Goal: Complete application form

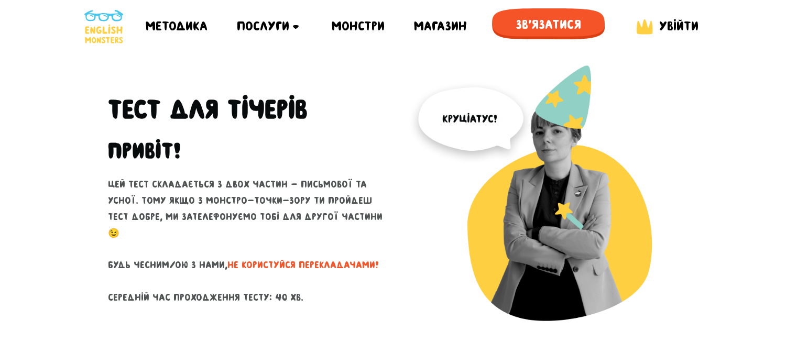
scroll to position [52, 0]
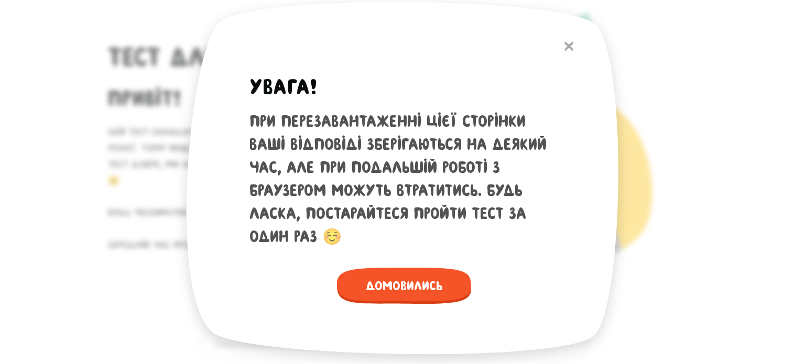
click at [566, 49] on img at bounding box center [569, 46] width 9 height 9
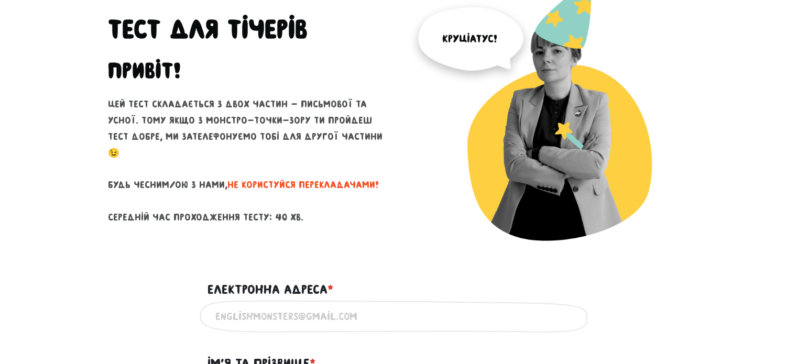
scroll to position [157, 0]
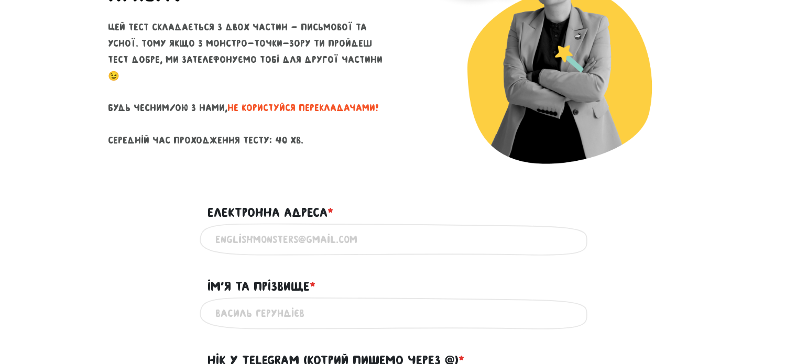
click at [342, 227] on div "Введи дійсну електронну адресу" at bounding box center [399, 239] width 398 height 33
click at [333, 235] on input "Електронна адреса * ?" at bounding box center [398, 240] width 367 height 24
type input "[EMAIL_ADDRESS][DOMAIN_NAME]"
type input "[PERSON_NAME]"
type input "0682680825"
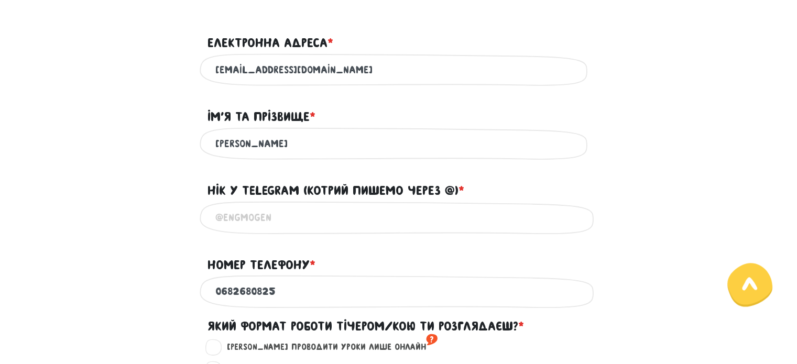
scroll to position [367, 0]
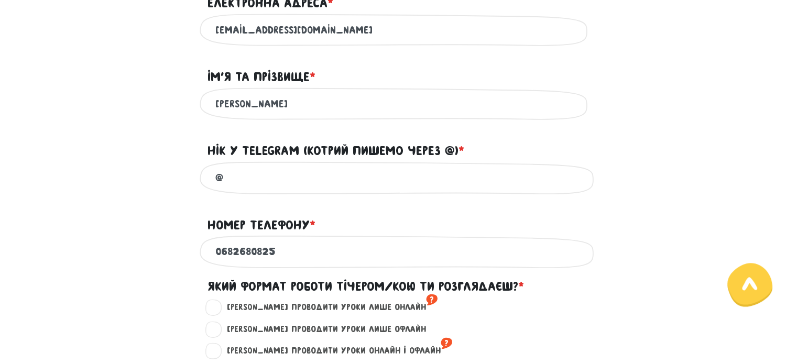
click at [291, 181] on input "@" at bounding box center [398, 178] width 367 height 24
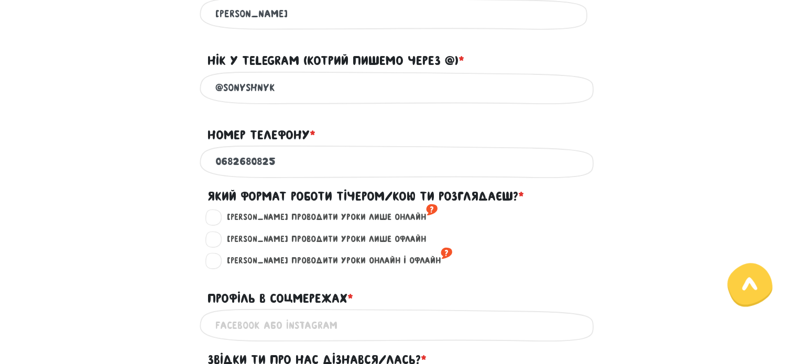
scroll to position [524, 0]
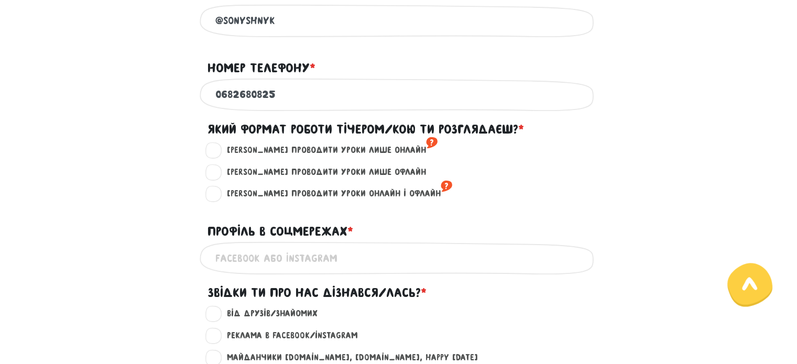
type input "@sonyshnyk"
click at [222, 157] on label "[PERSON_NAME] проводити уроки лише онлайн ?" at bounding box center [328, 151] width 220 height 14
click at [219, 154] on input "[PERSON_NAME] проводити уроки лише онлайн ?" at bounding box center [214, 149] width 8 height 10
radio input "true"
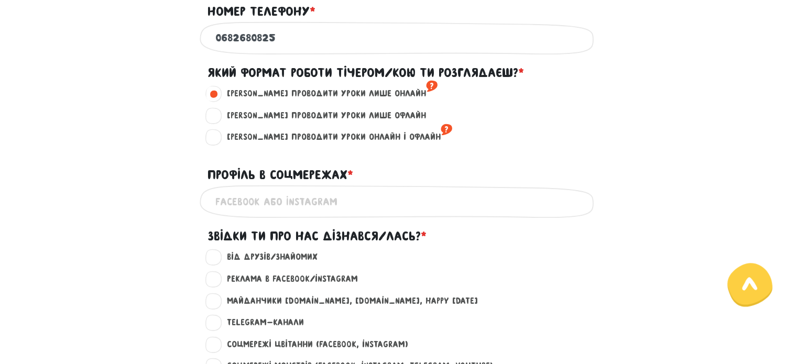
scroll to position [629, 0]
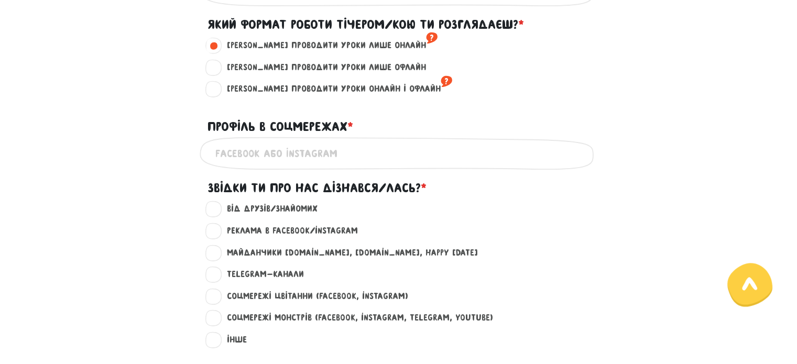
click at [288, 163] on input "Профіль в соцмережах * ?" at bounding box center [398, 154] width 367 height 24
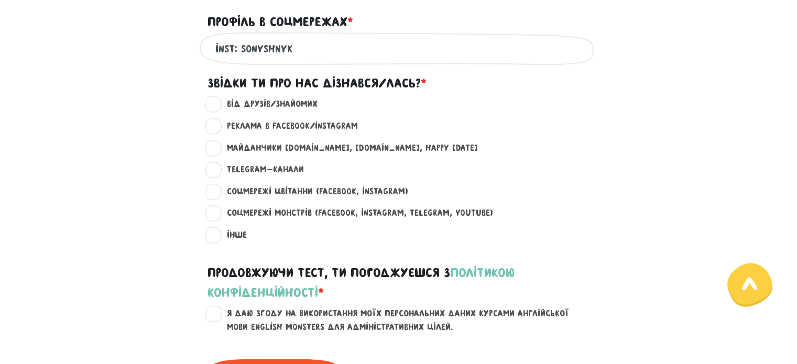
type input "inst: sonyshnyk"
click at [239, 133] on label "Реклама в Facebook/Instagram ?" at bounding box center [288, 127] width 140 height 14
click at [219, 130] on input "Реклама в Facebook/Instagram ?" at bounding box center [214, 125] width 8 height 10
radio input "true"
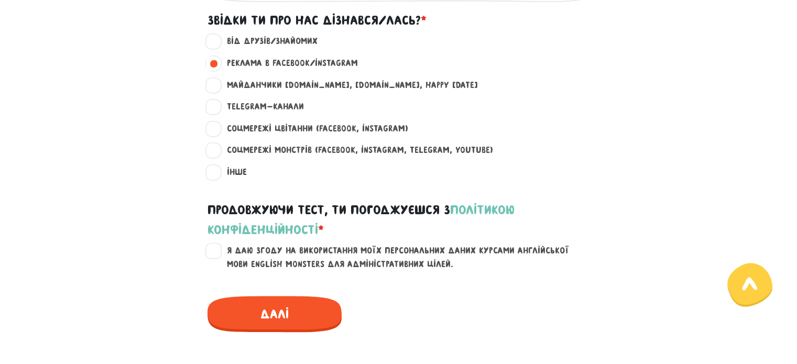
scroll to position [839, 0]
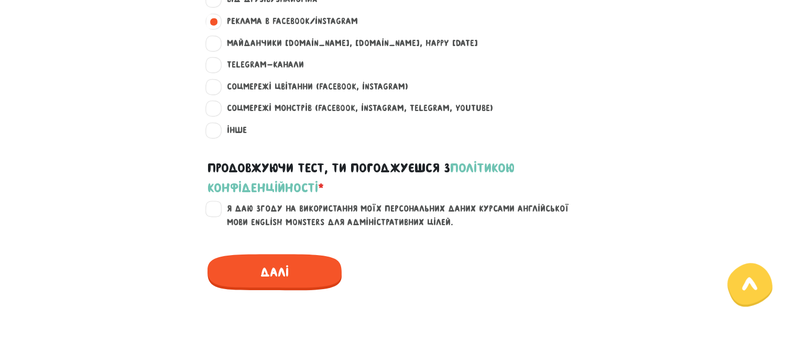
click at [218, 222] on label "Я даю згоду на використання моїх персональних даних курсами англійської мови En…" at bounding box center [405, 215] width 374 height 27
click at [210, 213] on input "Я даю згоду на використання моїх персональних даних курсами англійської мови En…" at bounding box center [214, 207] width 8 height 10
checkbox input "true"
click at [270, 266] on span "Далі" at bounding box center [275, 272] width 134 height 36
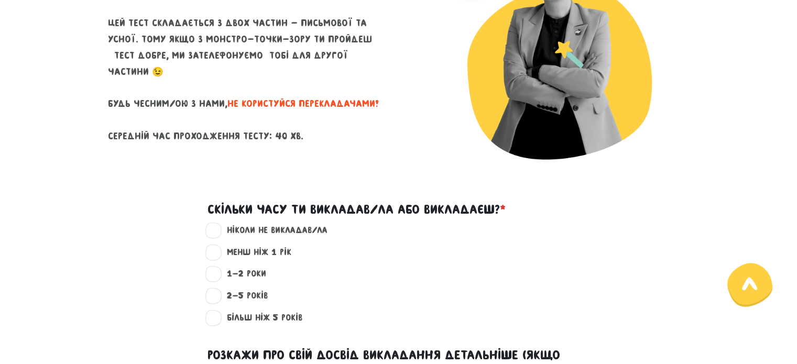
scroll to position [143, 0]
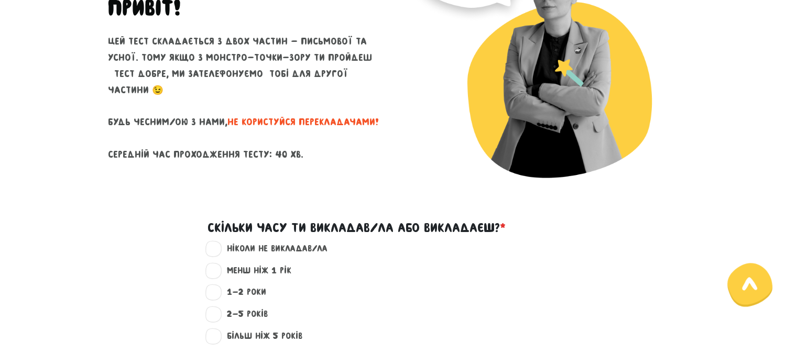
click at [255, 247] on label "ніколи не викладав/ла ?" at bounding box center [273, 249] width 110 height 14
click at [219, 247] on input "ніколи не викладав/ла ?" at bounding box center [214, 247] width 8 height 10
radio input "true"
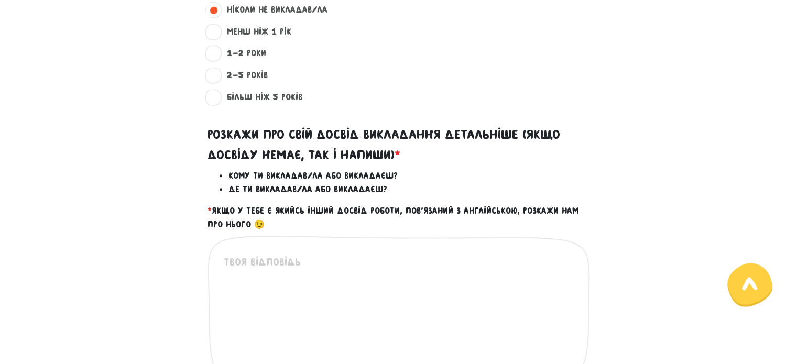
scroll to position [405, 0]
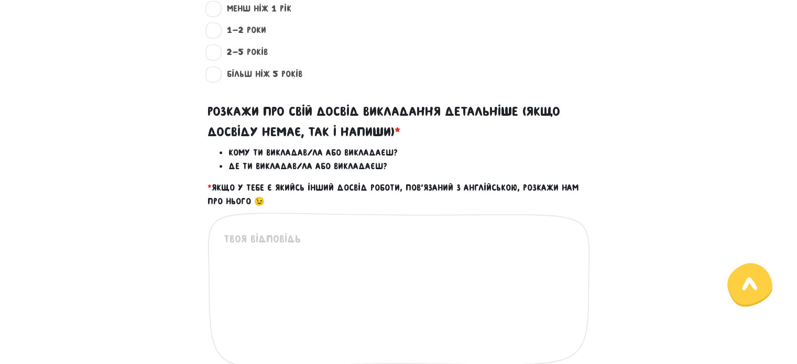
click at [291, 237] on textarea at bounding box center [399, 295] width 351 height 129
type textarea "Пару"
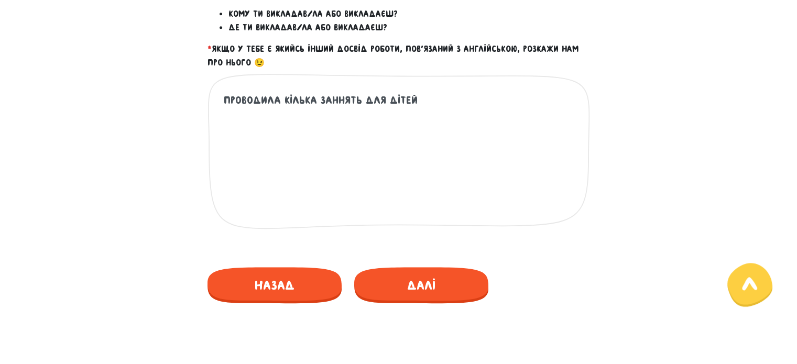
scroll to position [562, 0]
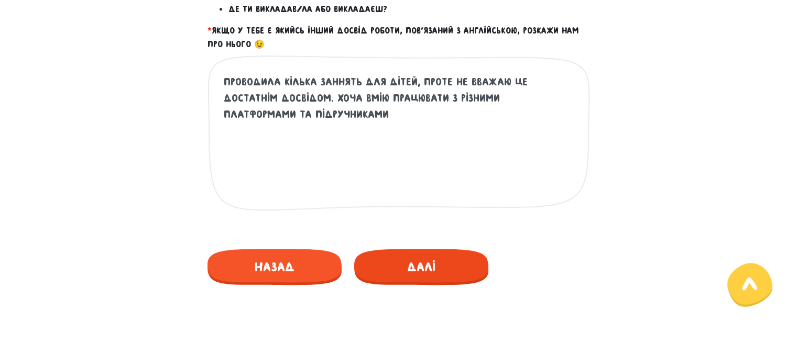
type textarea "Проводила кілька заннять для дітей, проте не вважаю це достатнім досвідом. хоча…"
click at [413, 273] on span "Далі" at bounding box center [421, 267] width 134 height 36
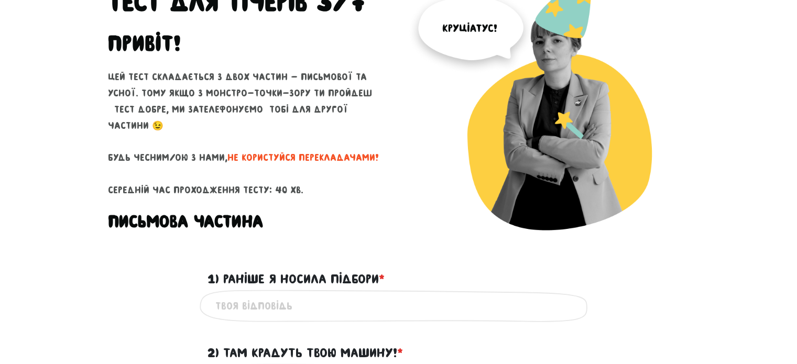
scroll to position [143, 0]
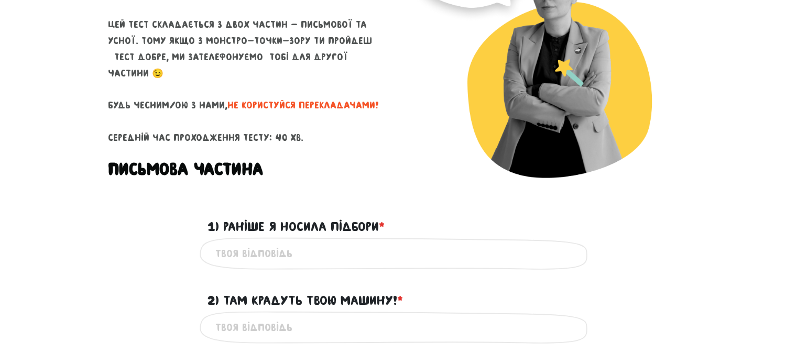
click at [330, 262] on input "1) Раніше я носила підбори * ?" at bounding box center [398, 254] width 367 height 24
type input "Ш"
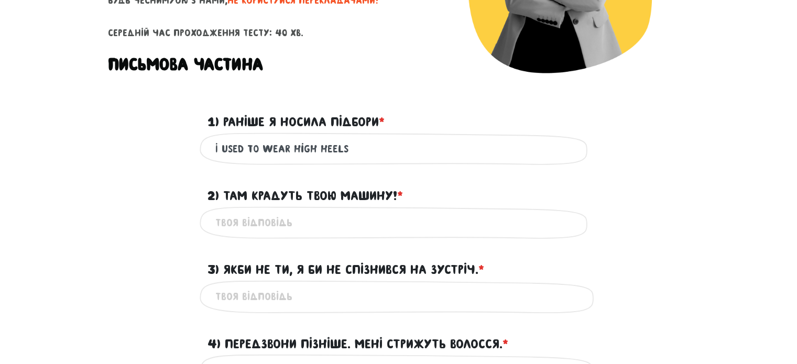
type input "I used to wear high heels"
click at [290, 226] on input "2) Там крадуть твою машину! * ?" at bounding box center [398, 223] width 367 height 24
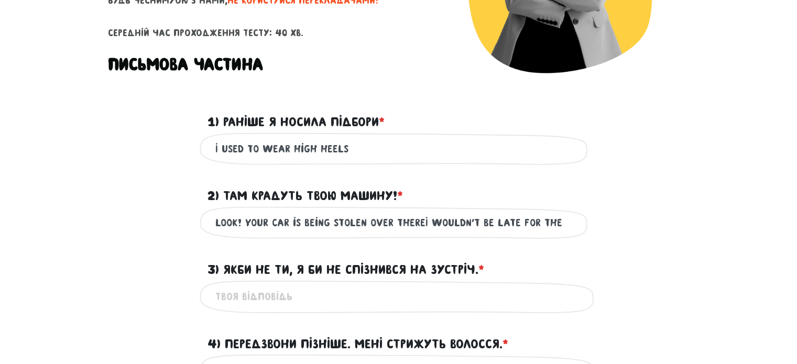
scroll to position [0, 0]
drag, startPoint x: 483, startPoint y: 219, endPoint x: 419, endPoint y: 220, distance: 63.4
click at [419, 220] on input "Look! Your car is being stolen over thereI wouldn't be late" at bounding box center [398, 223] width 367 height 24
type input "Look! Your car is being stolen over there"
click at [314, 308] on input "3) Якби не ти, я би не спізнився на зустріч. * ?" at bounding box center [398, 297] width 367 height 24
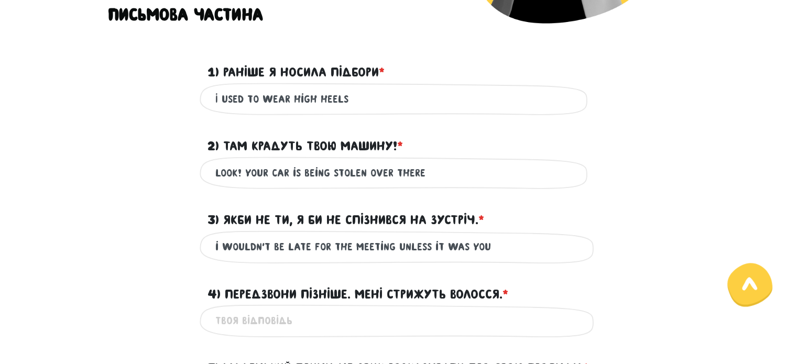
scroll to position [353, 0]
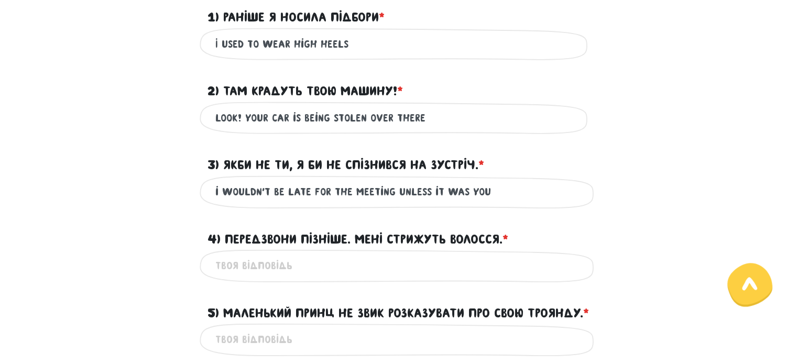
type input "i wouldn't be late for the meeting unless it was you"
click at [311, 272] on input "4) Передзвони пізніше. Мені стрижуть волосся. * ?" at bounding box center [398, 266] width 367 height 24
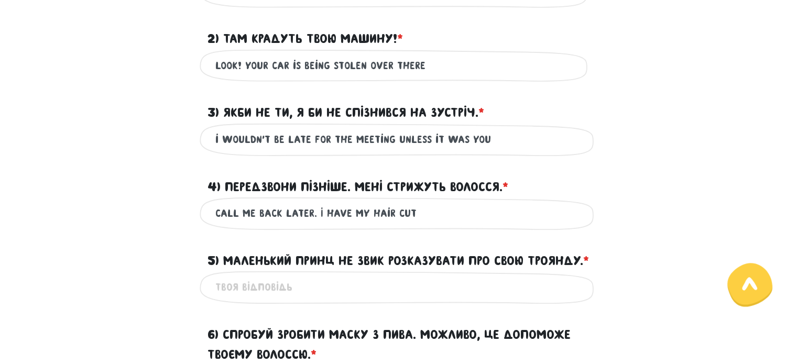
scroll to position [510, 0]
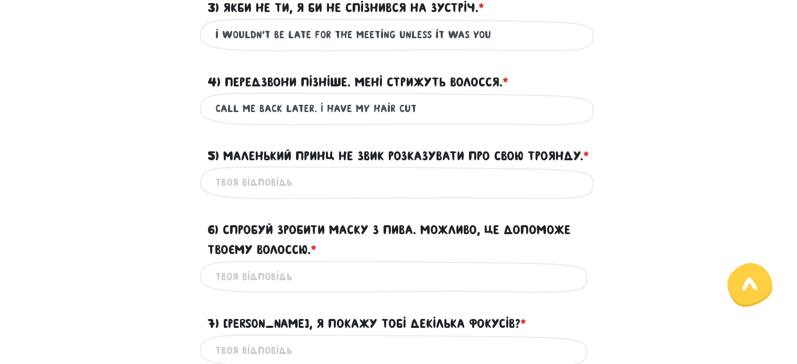
type input "call me back later. I have my hair cut"
click at [303, 194] on input "5) Маленький Принц не звик розказувати про свою Троянду. * ?" at bounding box center [398, 183] width 367 height 24
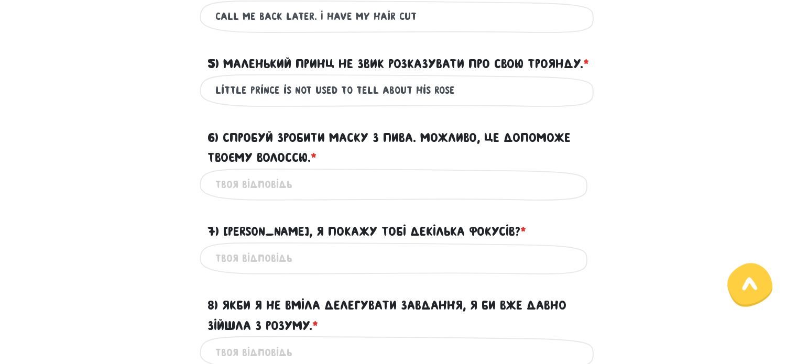
scroll to position [615, 0]
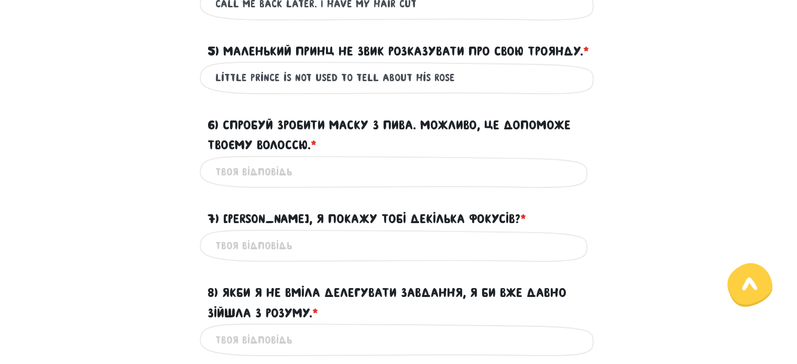
type input "Little prince is not used to tell about his Rose"
click at [372, 184] on input "6) Спробуй зробити маску з пива. Можливо, це допоможе твоєму волоссю. * ?" at bounding box center [398, 172] width 367 height 24
type input "Try to make a beer mask. It might help your hair"
click at [368, 257] on input "7) [PERSON_NAME], я покажу тобі декілька фокусів? * ?" at bounding box center [398, 246] width 367 height 24
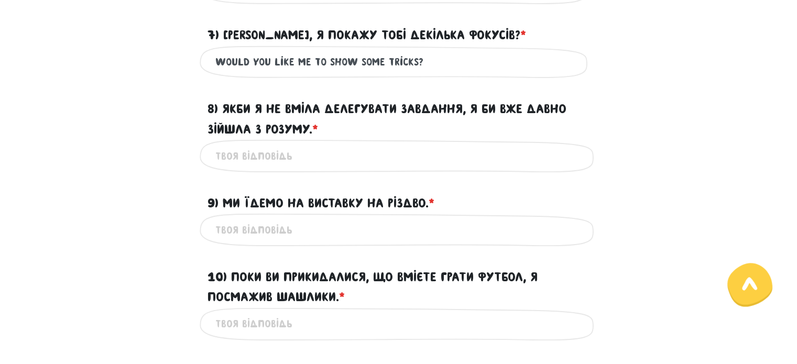
scroll to position [825, 0]
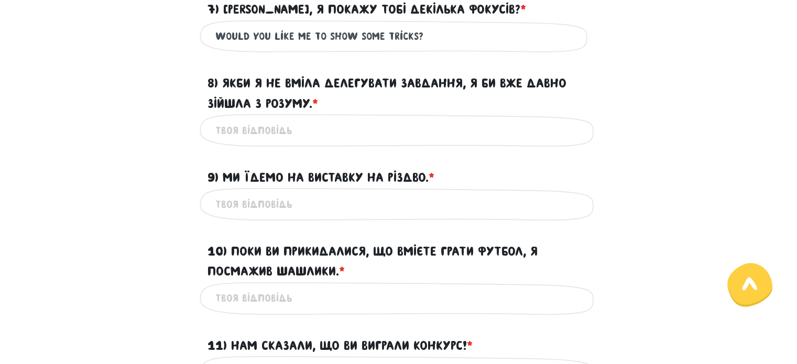
type input "Would You like me to show some tricks?"
click at [363, 142] on input "8) Якби я не вміла делегувати завдання, я би вже давно зійшла з розуму. * ?" at bounding box center [398, 130] width 367 height 24
click at [390, 142] on input "If i couldn't" at bounding box center [398, 130] width 367 height 24
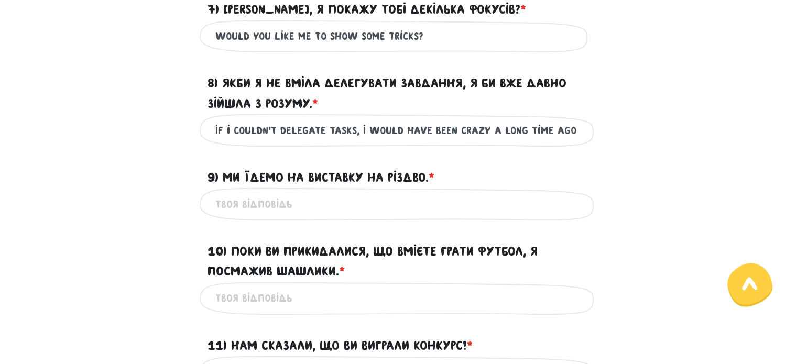
type input "If i couldn't delegate tasks, I would have been crazy a long time ago"
click at [345, 216] on input "9) Ми їдемо на виставку на Різдво. * ?" at bounding box center [398, 204] width 367 height 24
click at [367, 216] on input "We are going to the exibition in Christmas" at bounding box center [398, 204] width 367 height 24
click at [451, 216] on input "We are going to the exibition on Christmas" at bounding box center [398, 204] width 367 height 24
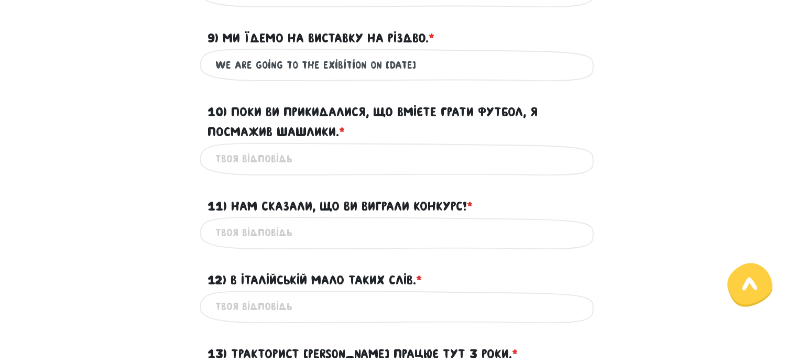
scroll to position [982, 0]
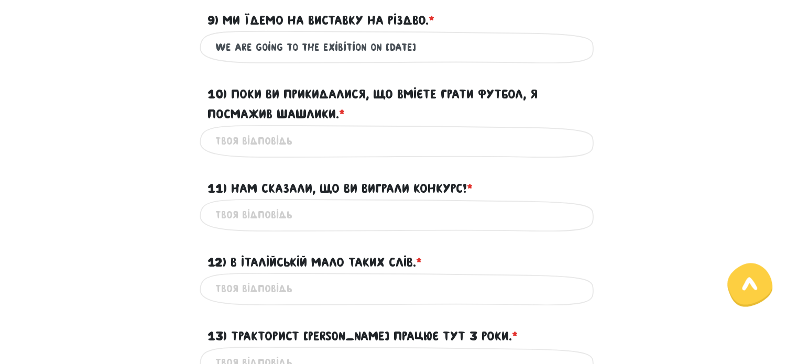
type input "We are going to the exibition on [DATE]"
click at [411, 153] on input "10) Поки ви прикидалися, що вмієте грати футбол, я посмажив шашлики. * ?" at bounding box center [398, 141] width 367 height 24
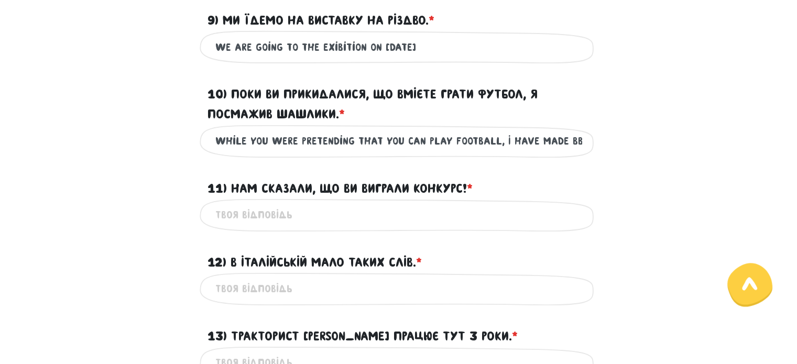
type input "While you were pretending that you can play football, I have made BBq"
click at [334, 227] on input "11) Нам сказали, що ви виграли конкурс! * ?" at bounding box center [398, 215] width 367 height 24
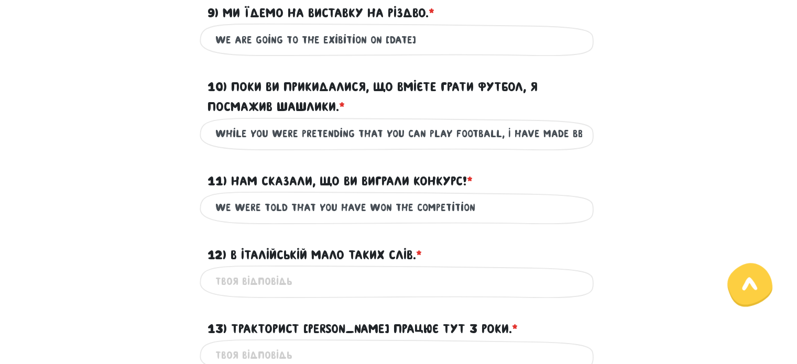
scroll to position [1087, 0]
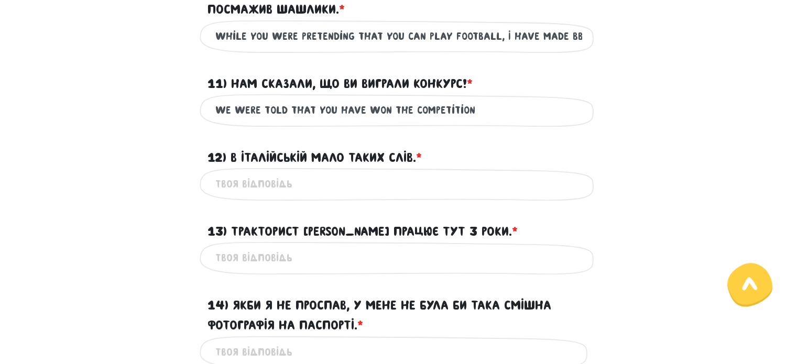
type input "We were told that You have won the competition"
click at [241, 196] on input "12) В італійській мало таких слів. * ?" at bounding box center [398, 184] width 367 height 24
type input "There are a bit of this words in italian"
click at [340, 270] on input "13) Тракторист [PERSON_NAME] працює тут 3 роки. * ?" at bounding box center [398, 258] width 367 height 24
click at [289, 270] on input "13) Тракторист [PERSON_NAME] працює тут 3 роки. * ?" at bounding box center [398, 258] width 367 height 24
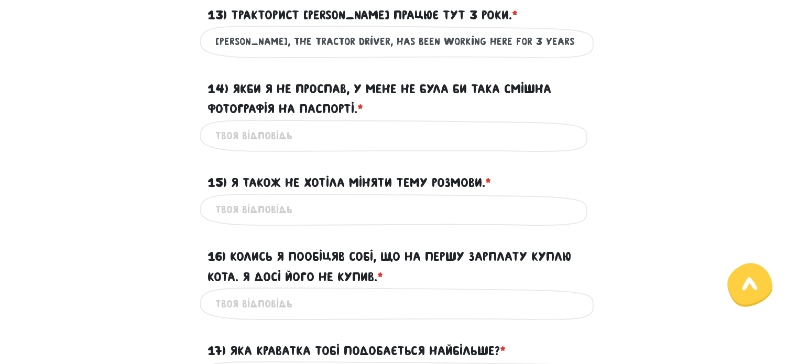
scroll to position [1296, 0]
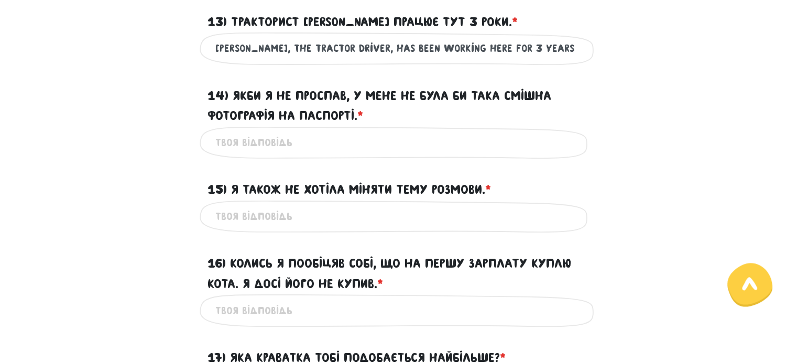
type input "[PERSON_NAME], the tractor driver, has been working here for 3 years"
click at [273, 155] on input "14) Якби я не проспав, у мене не була би така смішна фотографія на паспорті. * ?" at bounding box center [398, 143] width 367 height 24
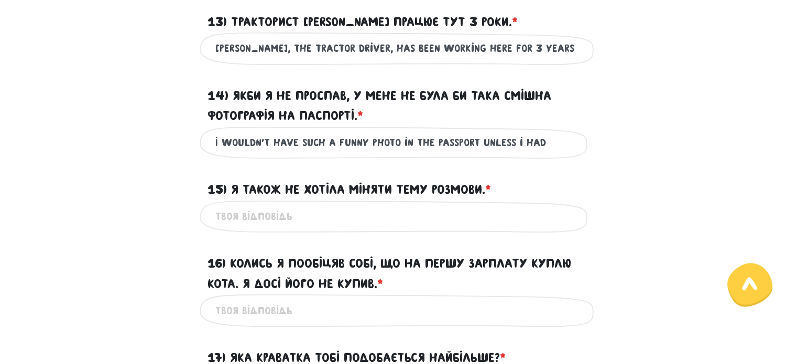
drag, startPoint x: 508, startPoint y: 166, endPoint x: 478, endPoint y: 167, distance: 30.4
click at [478, 155] on input "I wouldn't have such a funny photo in the passport unless i had" at bounding box center [398, 143] width 367 height 24
click at [525, 155] on input "I wouldn't have such a funny photo in the passport if i had" at bounding box center [398, 143] width 367 height 24
type input "I wouldn't have such a funny photo in the passport if i hadn't overslept"
drag, startPoint x: 495, startPoint y: 253, endPoint x: 495, endPoint y: 229, distance: 24.6
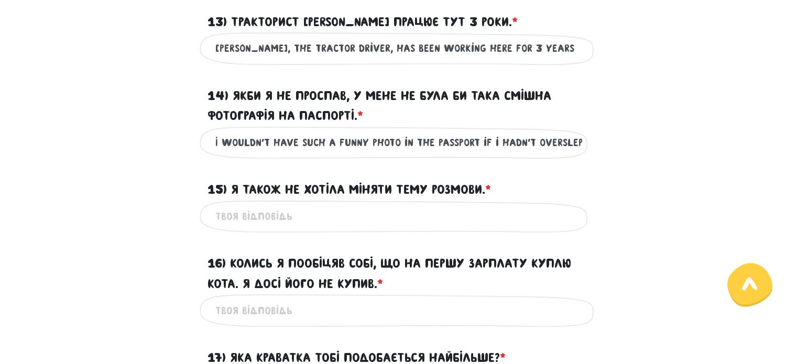
click at [495, 229] on input "15) Я також не хотіла міняти тему розмови. * ?" at bounding box center [398, 217] width 367 height 24
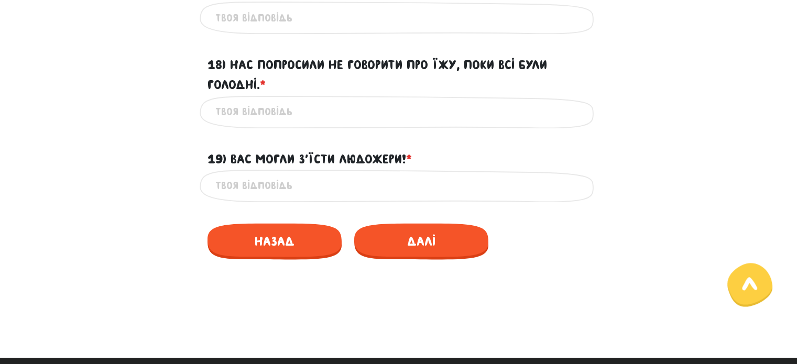
scroll to position [1454, 0]
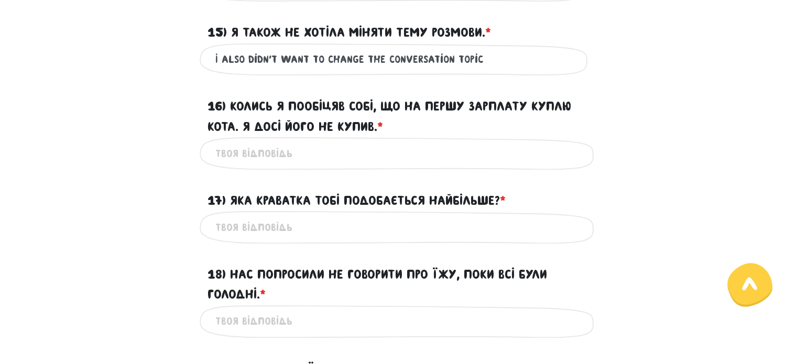
type input "I also didn't want to change the conversation topic"
click at [328, 165] on input "16) Колись я пообіцяв собі, що на першу зарплату куплю кота. Я досі його не куп…" at bounding box center [398, 154] width 367 height 24
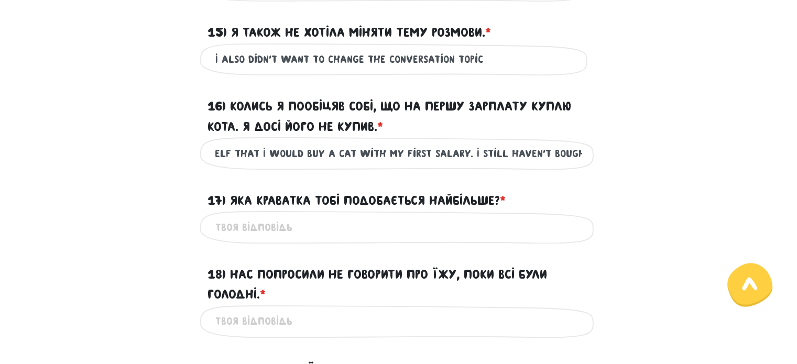
scroll to position [0, 118]
type input "One day I promised myself that I would buy a cat with my first salary. I still …"
click at [332, 239] on input "17) Яка краватка тобі подобається найбільше? * ?" at bounding box center [398, 227] width 367 height 24
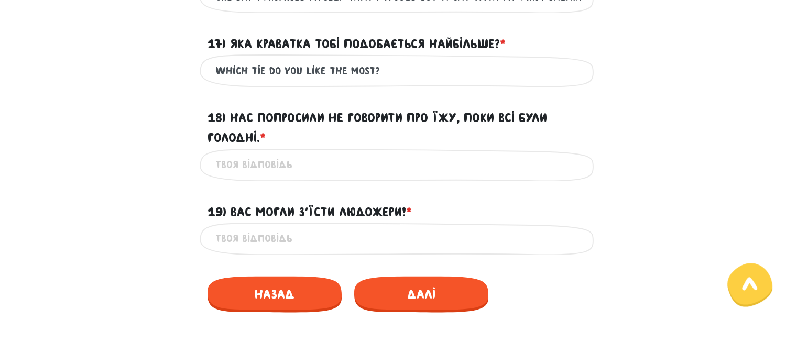
scroll to position [1611, 0]
type input "Which tie do you like the most?"
click at [343, 176] on input "18) Нас попросили не говорити про їжу, поки всі були голодні. * ?" at bounding box center [398, 165] width 367 height 24
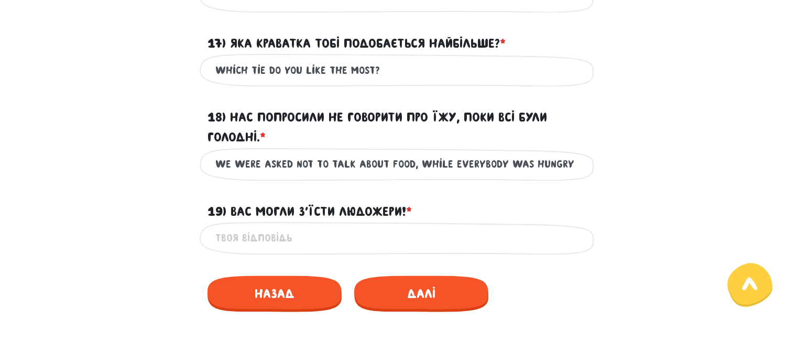
type input "We were asked not to talk about food, while everybody was hungry"
click at [335, 250] on input "19) Вас могли з’їсти людожери! * ?" at bounding box center [398, 238] width 367 height 24
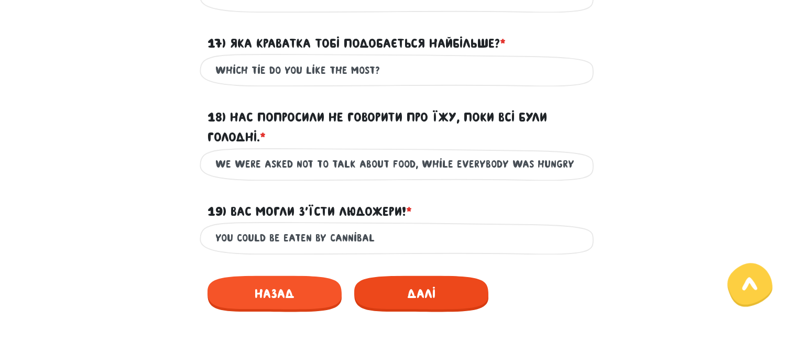
type input "You could be eaten by cannibal"
click at [432, 312] on span "Далі" at bounding box center [421, 294] width 134 height 36
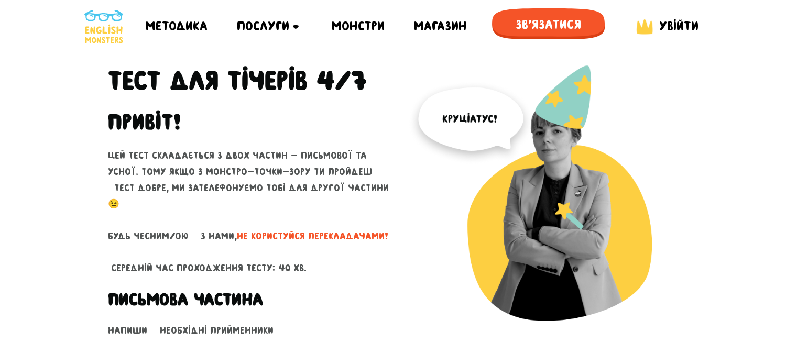
scroll to position [105, 0]
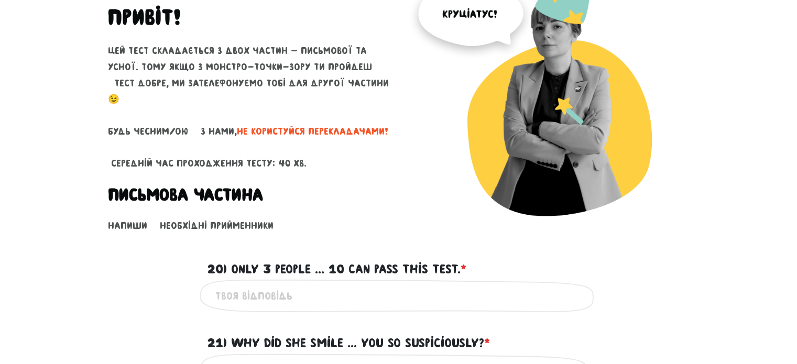
click at [383, 294] on input "20) Only 3 people ... 10 can pass this test. * ?" at bounding box center [398, 296] width 367 height 24
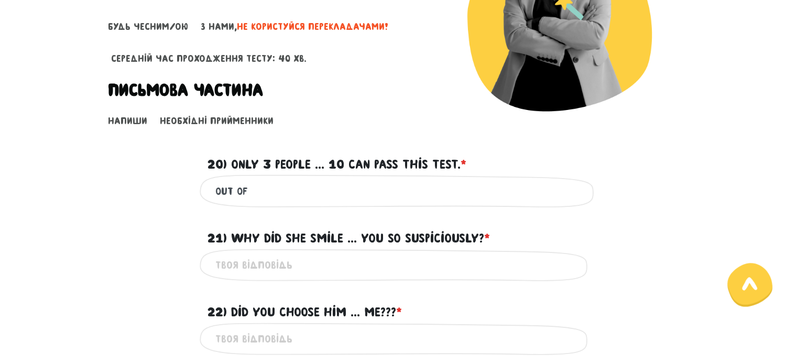
scroll to position [262, 0]
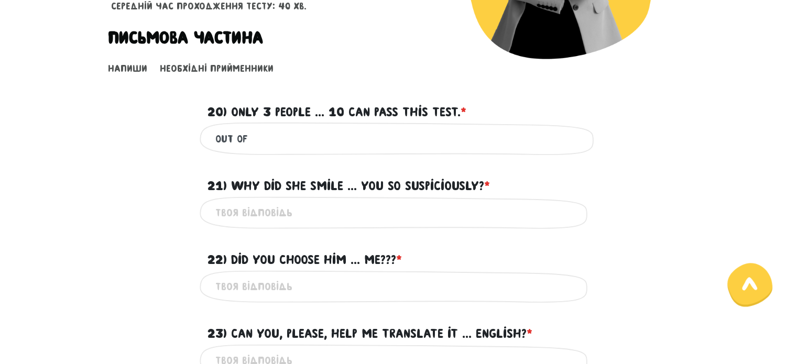
type input "out of"
click at [369, 211] on input "21) Why did she smile ... you so suspiciously? * ?" at bounding box center [398, 213] width 367 height 24
type input "to"
click at [352, 275] on input "22) Did you choose him ... me??? * ?" at bounding box center [398, 287] width 367 height 24
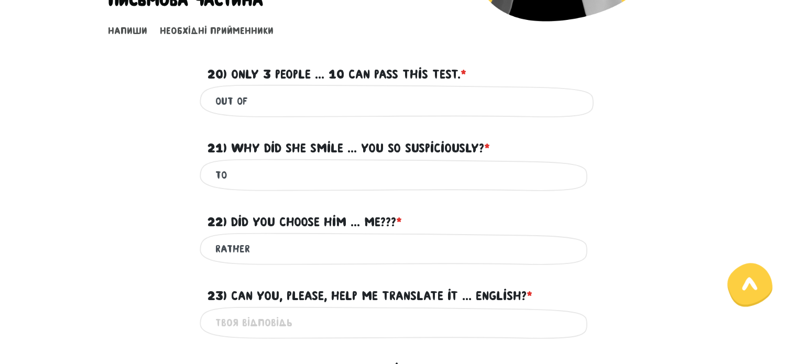
scroll to position [367, 0]
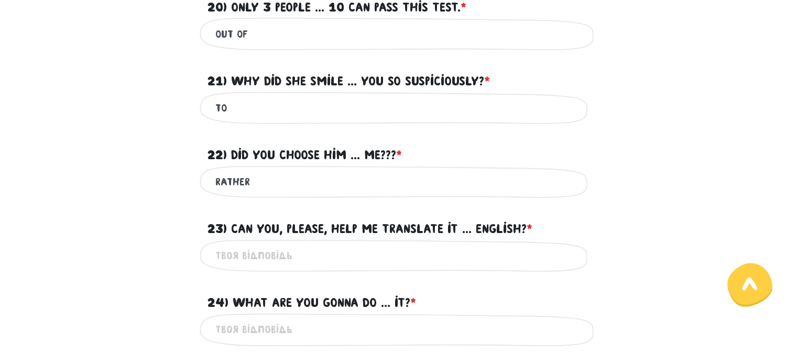
type input "rather"
click at [340, 248] on input "23) Can you, please, help me translate it ... English? * ?" at bounding box center [398, 256] width 367 height 24
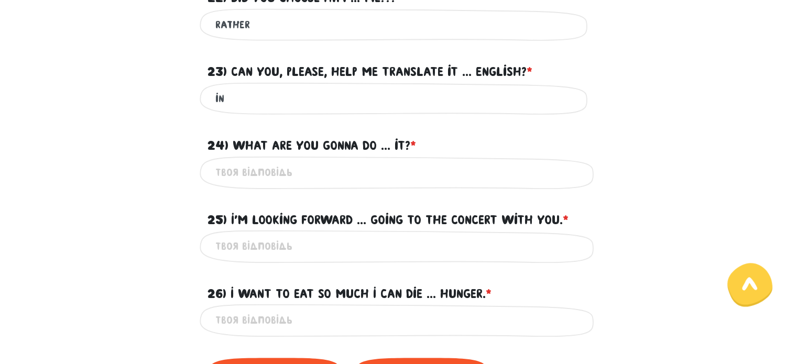
type input "in"
click at [333, 166] on input "24) What are you gonna do ... it? * ?" at bounding box center [398, 173] width 367 height 24
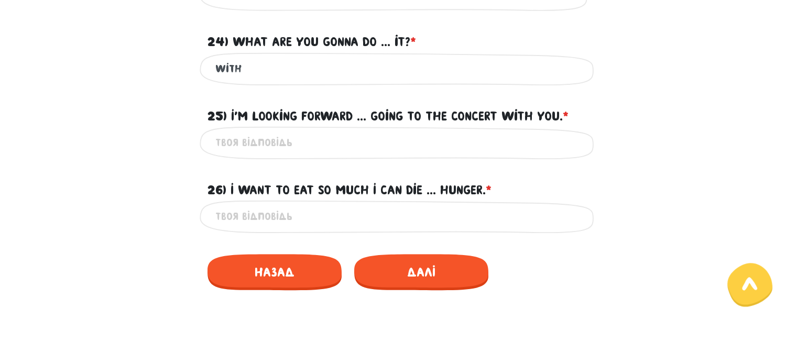
scroll to position [629, 0]
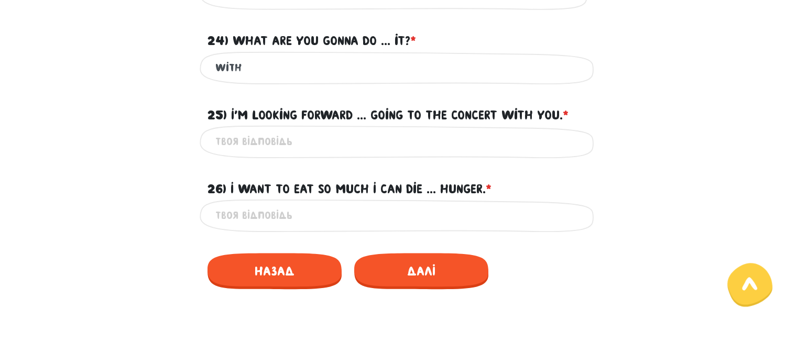
type input "with"
click at [314, 137] on input "25) I'm looking forward ... going to the concert with you. * ?" at bounding box center [398, 142] width 367 height 24
type input "of"
click at [279, 215] on input "26) I want to eat so much I can die ... hunger. * ?" at bounding box center [398, 216] width 367 height 24
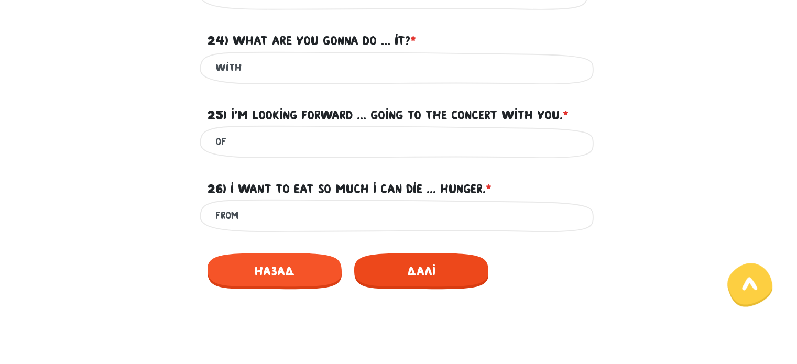
type input "from"
click at [413, 280] on span "Далі" at bounding box center [421, 271] width 134 height 36
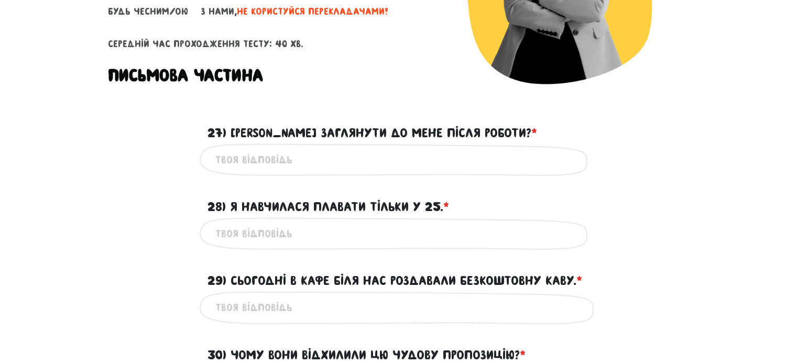
scroll to position [91, 0]
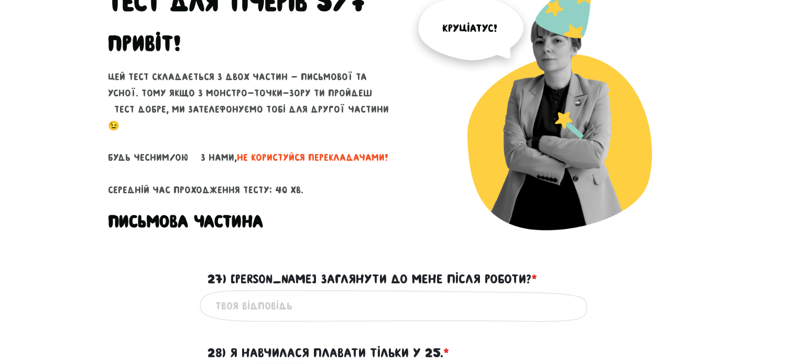
click at [327, 295] on input "27) [PERSON_NAME] заглянути до мене після роботи? * ?" at bounding box center [398, 307] width 367 height 24
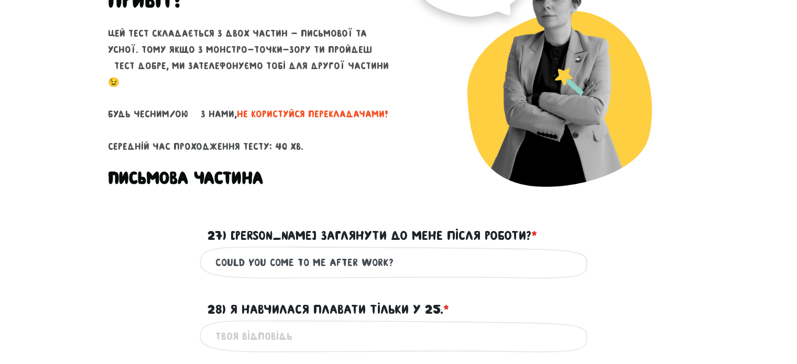
scroll to position [248, 0]
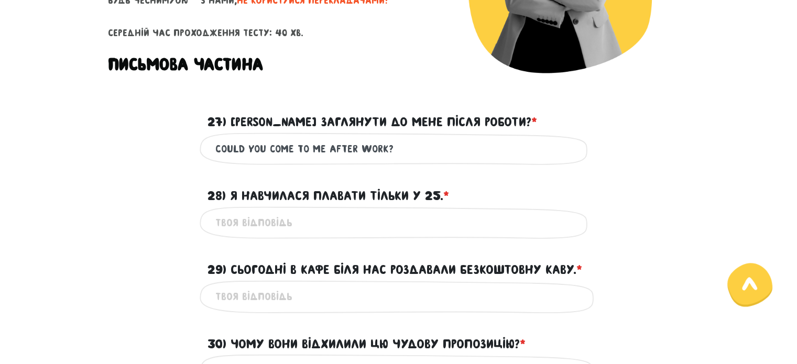
type input "Could you come to me after work?"
click at [328, 219] on input "28) Я навчилася плавати тільки у 25. * ?" at bounding box center [398, 223] width 367 height 24
type input "I know how to swim only when i'm 25"
click at [320, 292] on input "29) Сьогодні в кафе біля нас роздавали безкоштовну каву. * ?" at bounding box center [398, 297] width 367 height 24
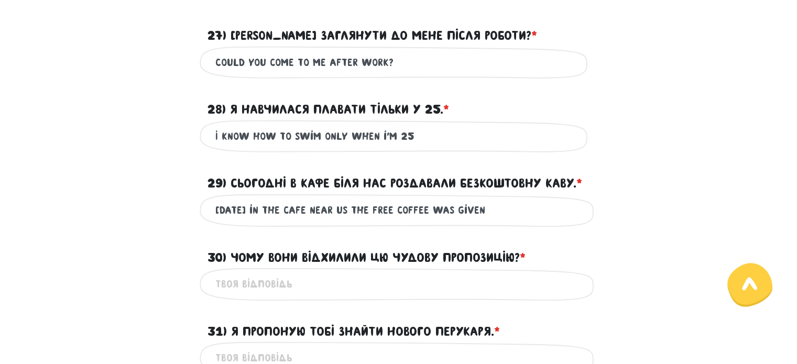
scroll to position [405, 0]
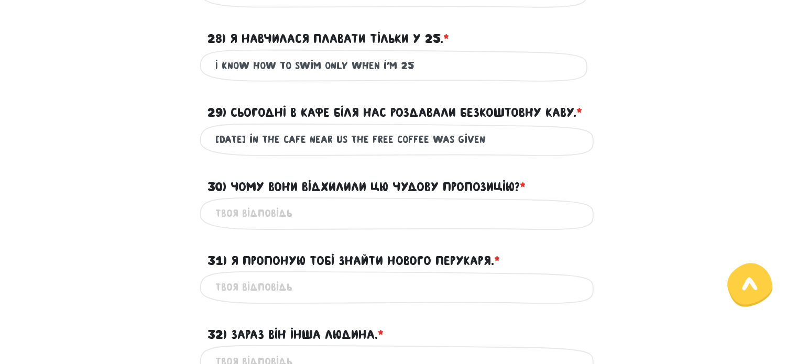
type input "[DATE] in the cafe near us the free coffee was given"
click at [361, 218] on input "30) Чому вони відхилили цю чудову пропозицію? * ?" at bounding box center [398, 214] width 367 height 24
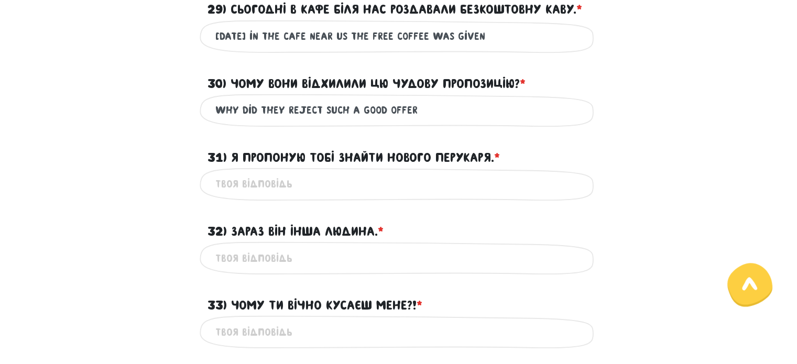
scroll to position [510, 0]
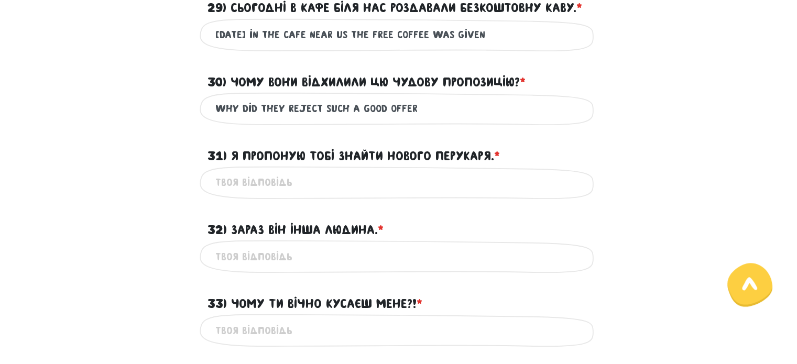
type input "why did they reject such a good offer"
click at [237, 180] on input "31) Я пропоную тобі знайти нового перукаря. * ?" at bounding box center [398, 183] width 367 height 24
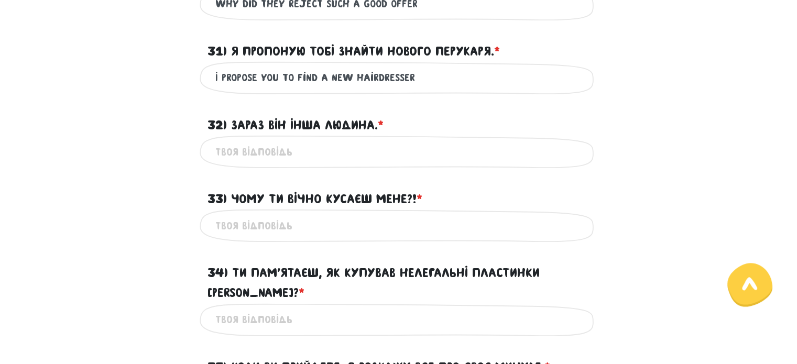
type input "I propose you to find a new hairdresser"
click at [291, 160] on input "32) Зараз він інша людина. * ?" at bounding box center [398, 152] width 367 height 24
type input "now he is a complete"
type input "now he is a whole another person"
click at [302, 217] on input "33) Чому ти вічно кусаєш мене?! * ?" at bounding box center [398, 226] width 367 height 24
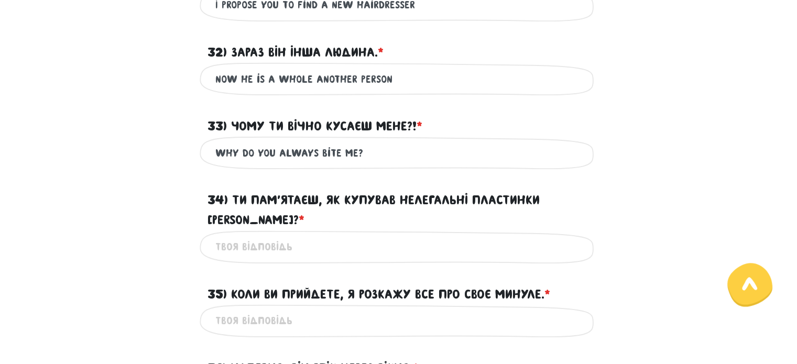
scroll to position [720, 0]
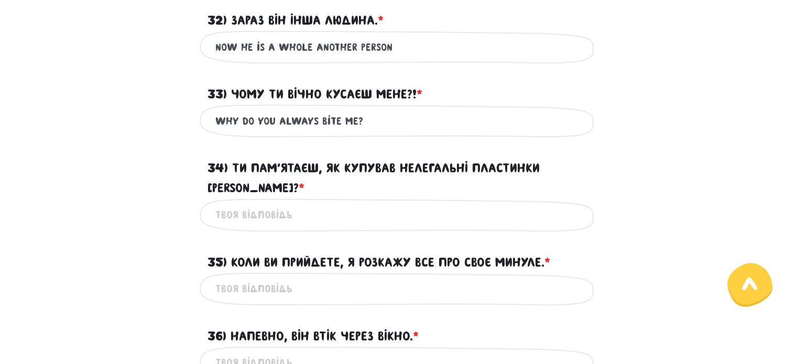
type input "why do you always bite me?"
click at [304, 208] on div "Це обов'язкове поле" at bounding box center [399, 215] width 398 height 33
click at [305, 205] on input "34) Ти пам’ятаєш, як купував нелегальні пластинки [PERSON_NAME]? * ?" at bounding box center [398, 215] width 367 height 24
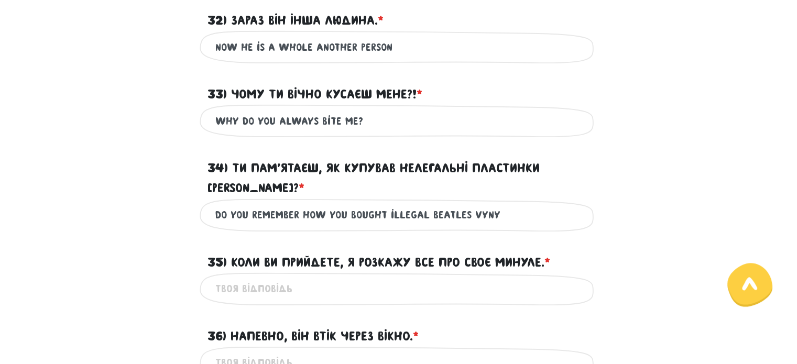
drag, startPoint x: 505, startPoint y: 190, endPoint x: 466, endPoint y: 196, distance: 39.7
click at [466, 203] on input "Do you remember how you bought illegal beatles vyny" at bounding box center [398, 215] width 367 height 24
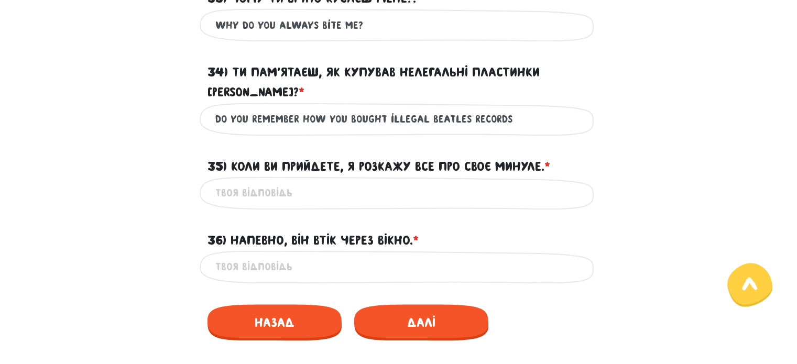
scroll to position [877, 0]
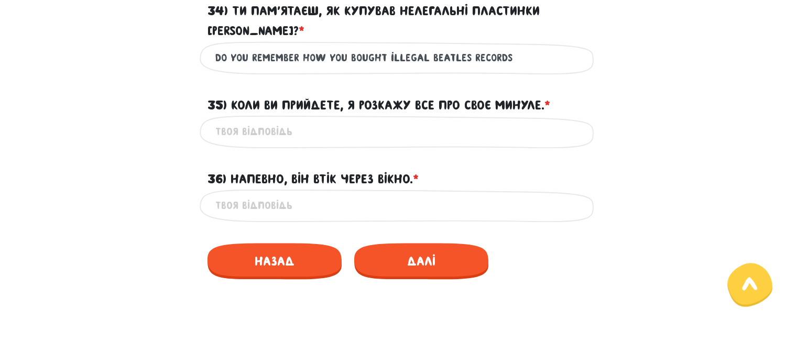
type input "Do you remember how you bought illegal beatles records"
click at [302, 120] on input "35) Коли ви прийдете, я розкажу все про своє минуле. * ?" at bounding box center [398, 132] width 367 height 24
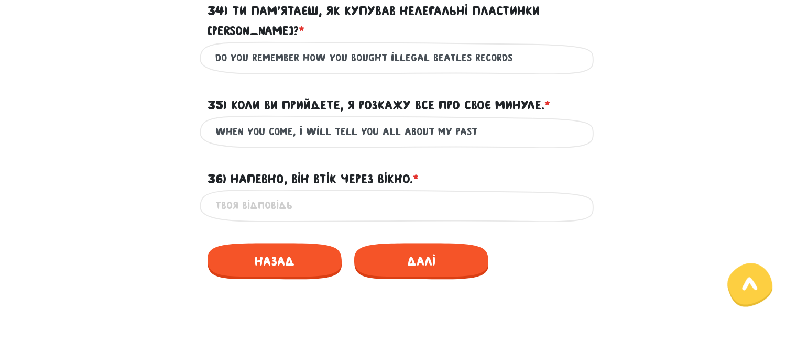
type input "When you come, i will tell you all about my past"
click at [293, 194] on input "36) Напевно, він втік через вікно. * ?" at bounding box center [398, 206] width 367 height 24
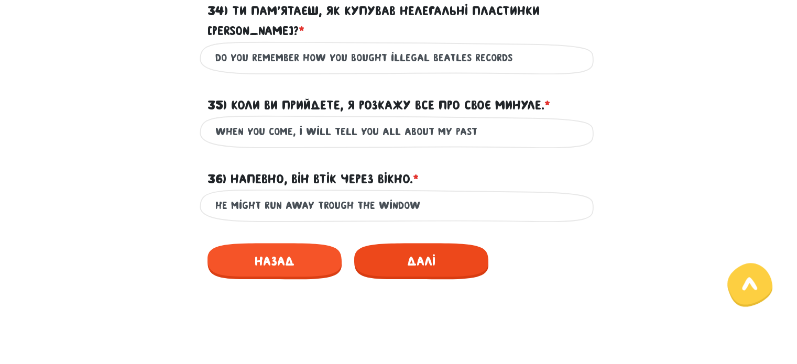
type input "He might run away trough the window"
click at [407, 244] on span "Далі" at bounding box center [421, 261] width 134 height 36
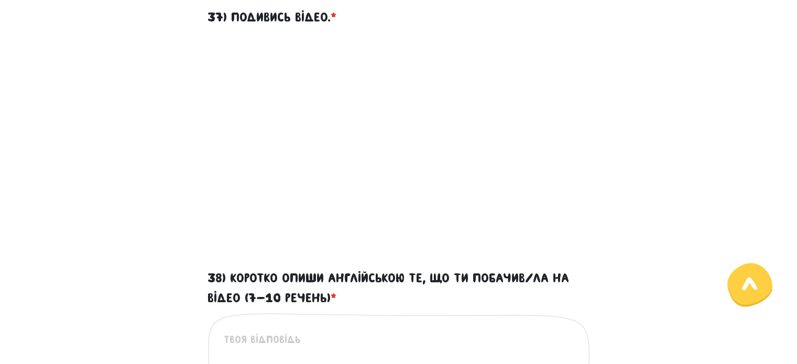
scroll to position [405, 0]
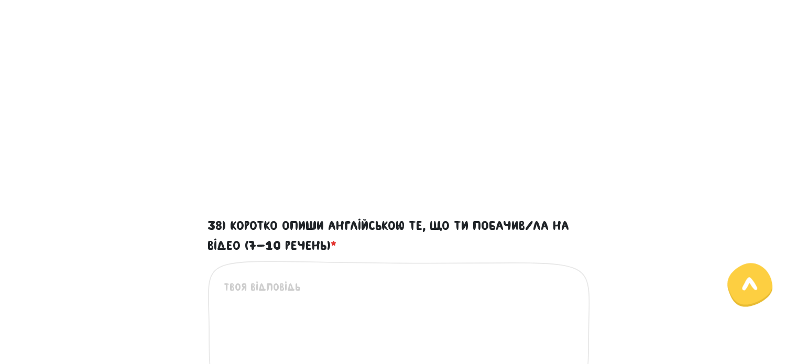
click at [397, 295] on textarea "38) Коротко опиши англійською те, що ти побачив/ла на відео (7-10 речень) *" at bounding box center [399, 343] width 351 height 129
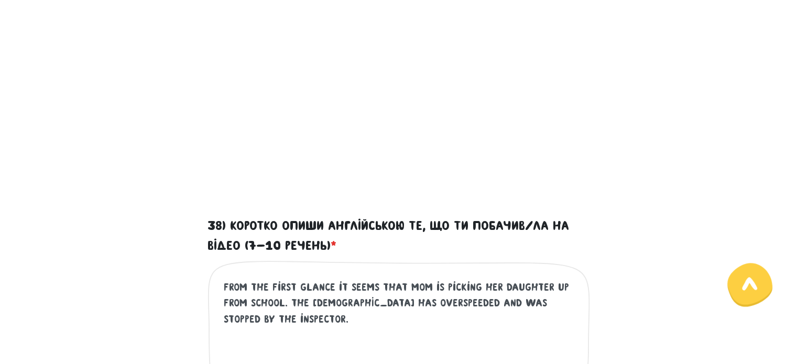
click at [284, 304] on textarea "From the first glance it seems that mom is picking her daughter up from school.…" at bounding box center [399, 343] width 351 height 129
click at [415, 324] on textarea "From the first glance it seems that mom is picking her daughter up from school …" at bounding box center [399, 343] width 351 height 129
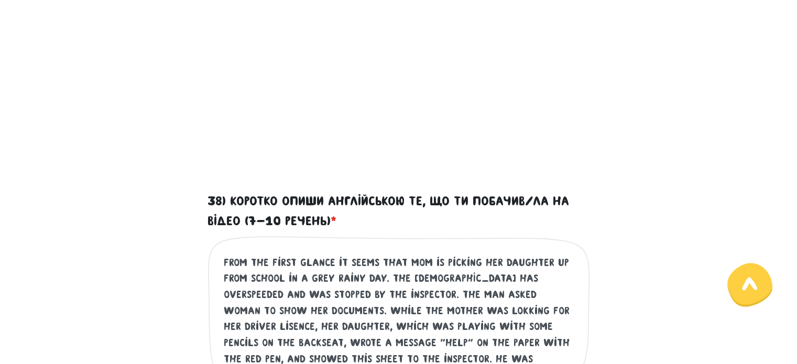
scroll to position [446, 0]
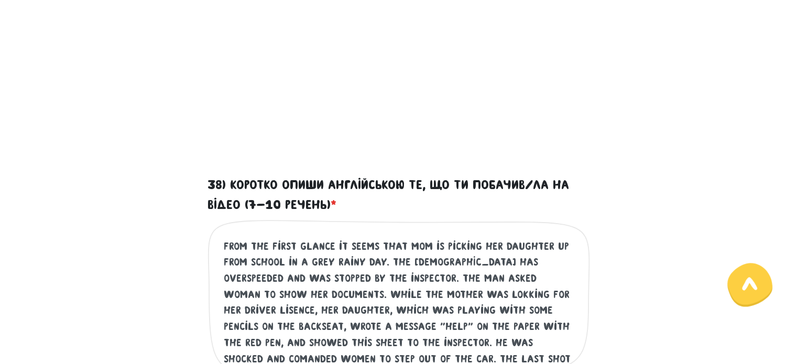
click at [554, 312] on textarea "From the first glance it seems that mom is picking her daughter up from school …" at bounding box center [399, 303] width 351 height 129
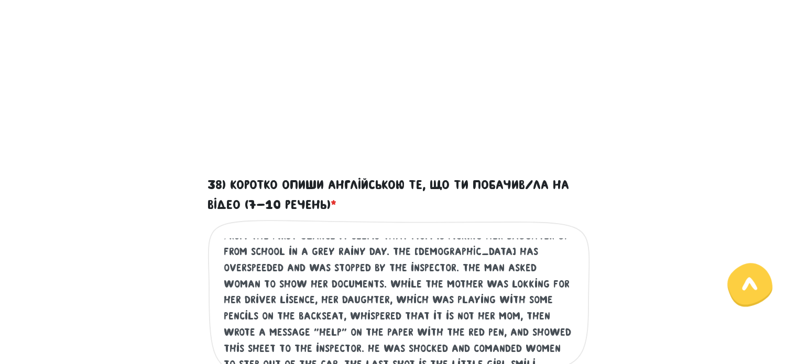
scroll to position [16, 0]
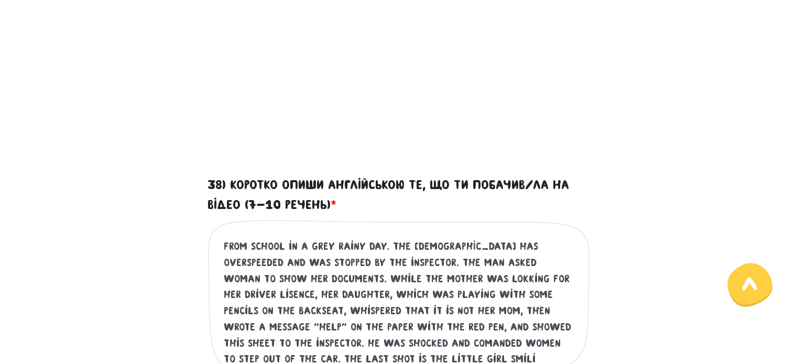
click at [441, 310] on textarea "From the first glance it seems that mom is picking her daughter up from school …" at bounding box center [399, 303] width 351 height 129
click at [457, 358] on textarea "From the first glance it seems that mom is picking her daughter up from school …" at bounding box center [399, 303] width 351 height 129
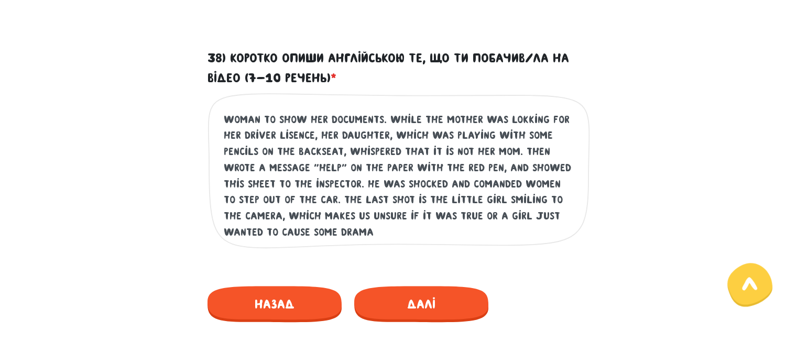
scroll to position [606, 0]
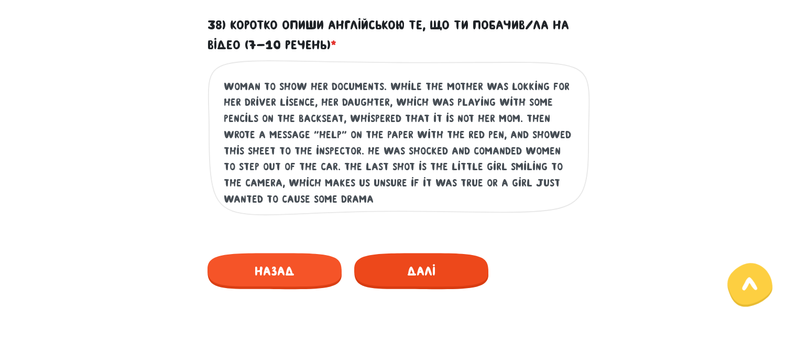
type textarea "From the first glance it seems that mom is picking her daughter up from school …"
click at [451, 258] on span "Далі" at bounding box center [421, 271] width 134 height 36
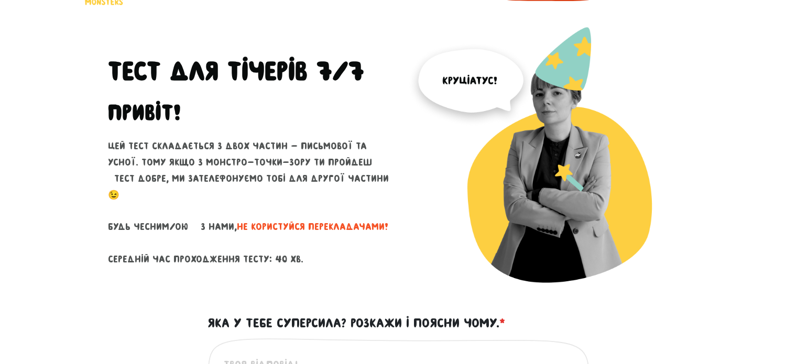
scroll to position [248, 0]
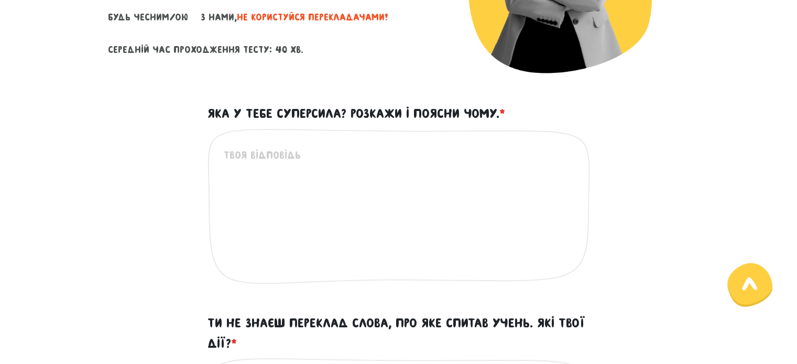
click at [384, 146] on div "Це обов'язкове поле" at bounding box center [399, 214] width 383 height 173
click at [359, 161] on textarea "Яка у тебе суперсила? Розкажи і поясни чому. *" at bounding box center [399, 211] width 351 height 129
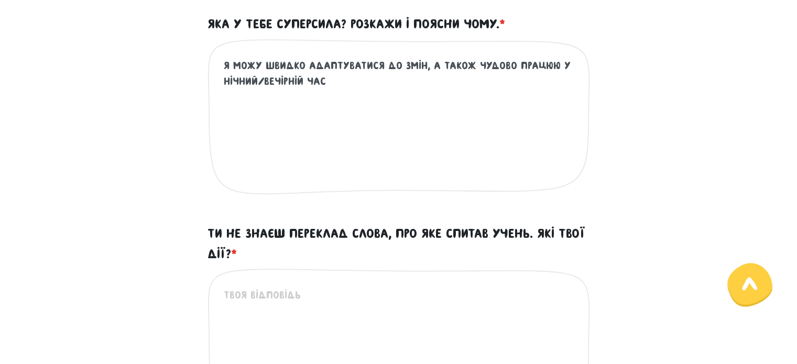
scroll to position [458, 0]
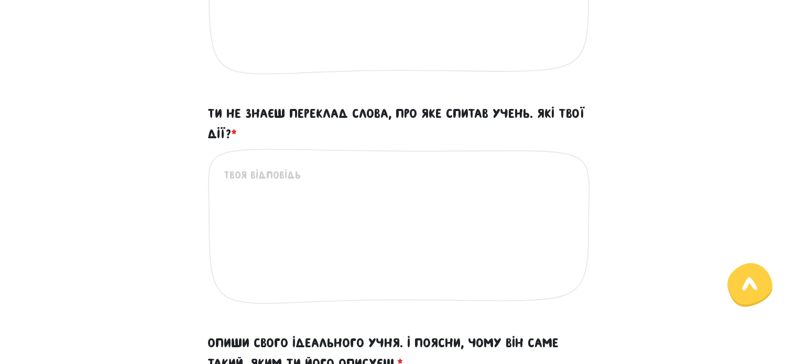
type textarea "Я можу швидко адаптуватися до змін, а також чудово працюю у нічний/вечірній час"
click at [331, 177] on textarea "Ти не знаєш переклад слова, про яке спитав учень. Які твої дії? *" at bounding box center [399, 231] width 351 height 129
click at [311, 167] on textarea "Ти не знаєш переклад слова, про яке спитав учень. Які твої дії? *" at bounding box center [399, 231] width 351 height 129
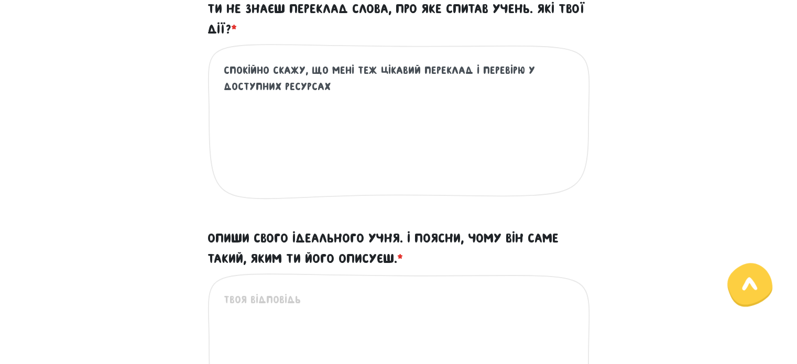
scroll to position [667, 0]
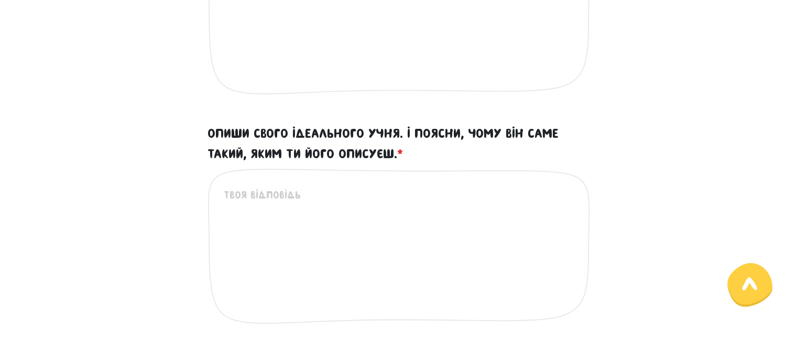
type textarea "Спокійно скажу, що мені теж цікавий переклад і перевірю у доступних ресурсах"
click at [294, 183] on div "Це обов'язкове поле" at bounding box center [399, 254] width 383 height 173
click at [291, 190] on textarea "Опиши свого ідеального учня. І поясни, чому він саме такий, яким ти його описує…" at bounding box center [399, 251] width 351 height 129
type textarea "я"
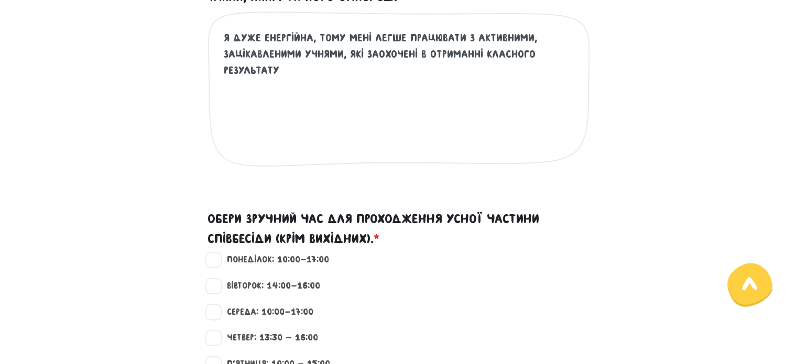
scroll to position [929, 0]
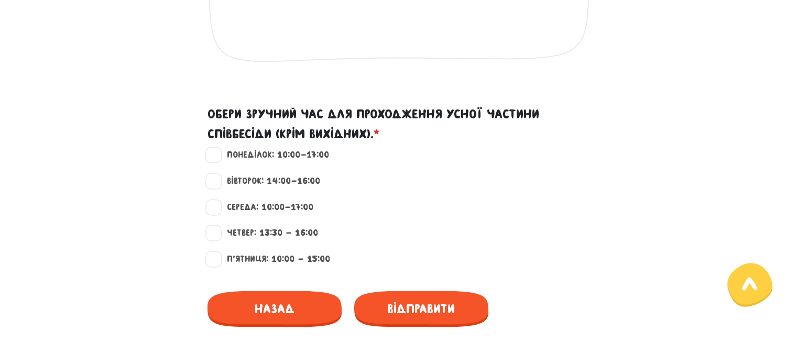
type textarea "Я дуже енергійна, тому мені легше працювати з активними, зацікавленими учнями, …"
click at [236, 154] on label "Понеділок: 10:00-17:00" at bounding box center [273, 155] width 111 height 14
click at [219, 154] on input "Понеділок: 10:00-17:00" at bounding box center [214, 153] width 8 height 10
checkbox input "true"
click at [440, 307] on span "Відправити" at bounding box center [421, 309] width 134 height 36
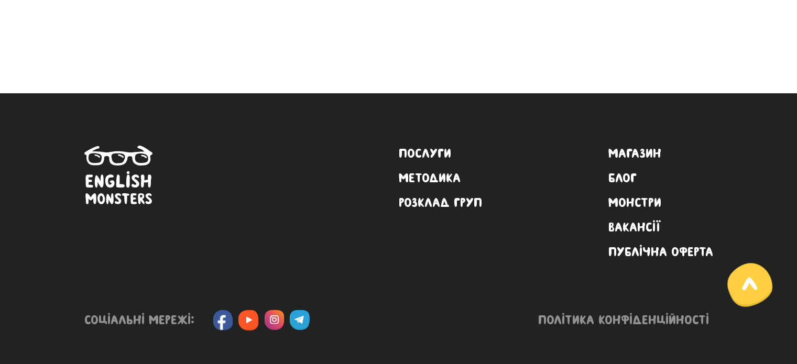
scroll to position [344, 0]
